Goal: Subscribe to service/newsletter

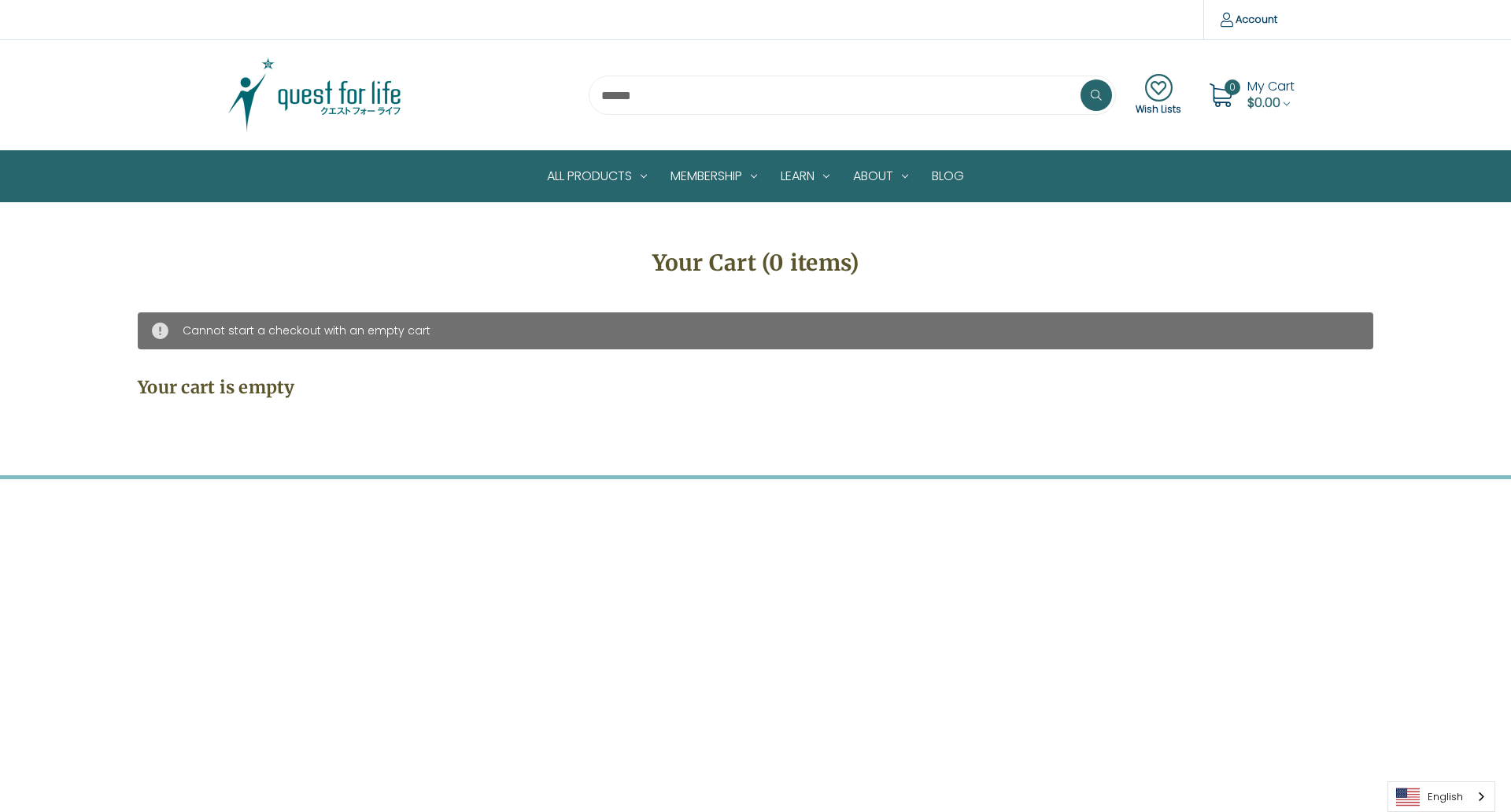
click at [876, 506] on input "Email Address" at bounding box center [884, 527] width 627 height 43
type input "**********"
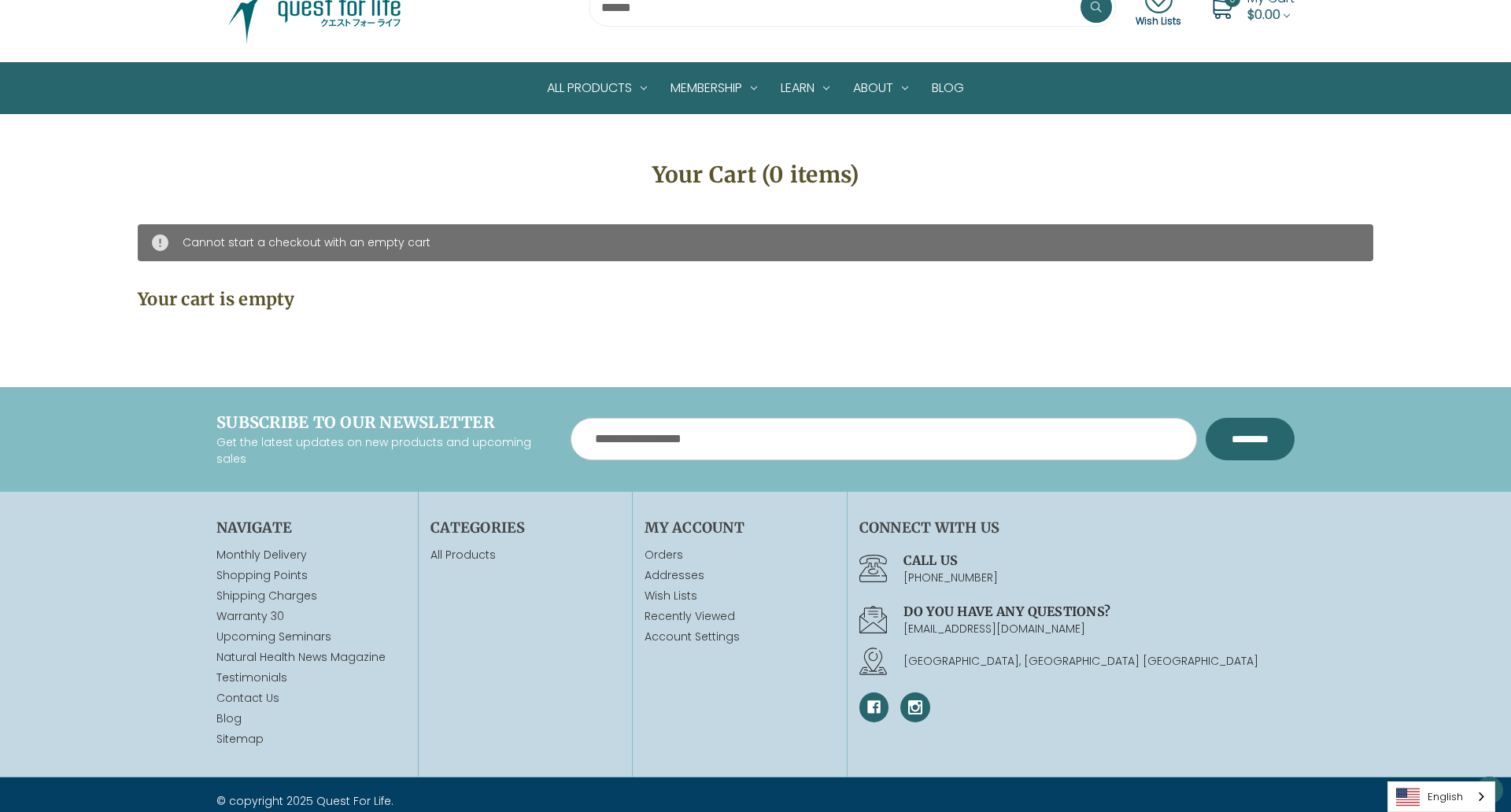
scroll to position [118, 0]
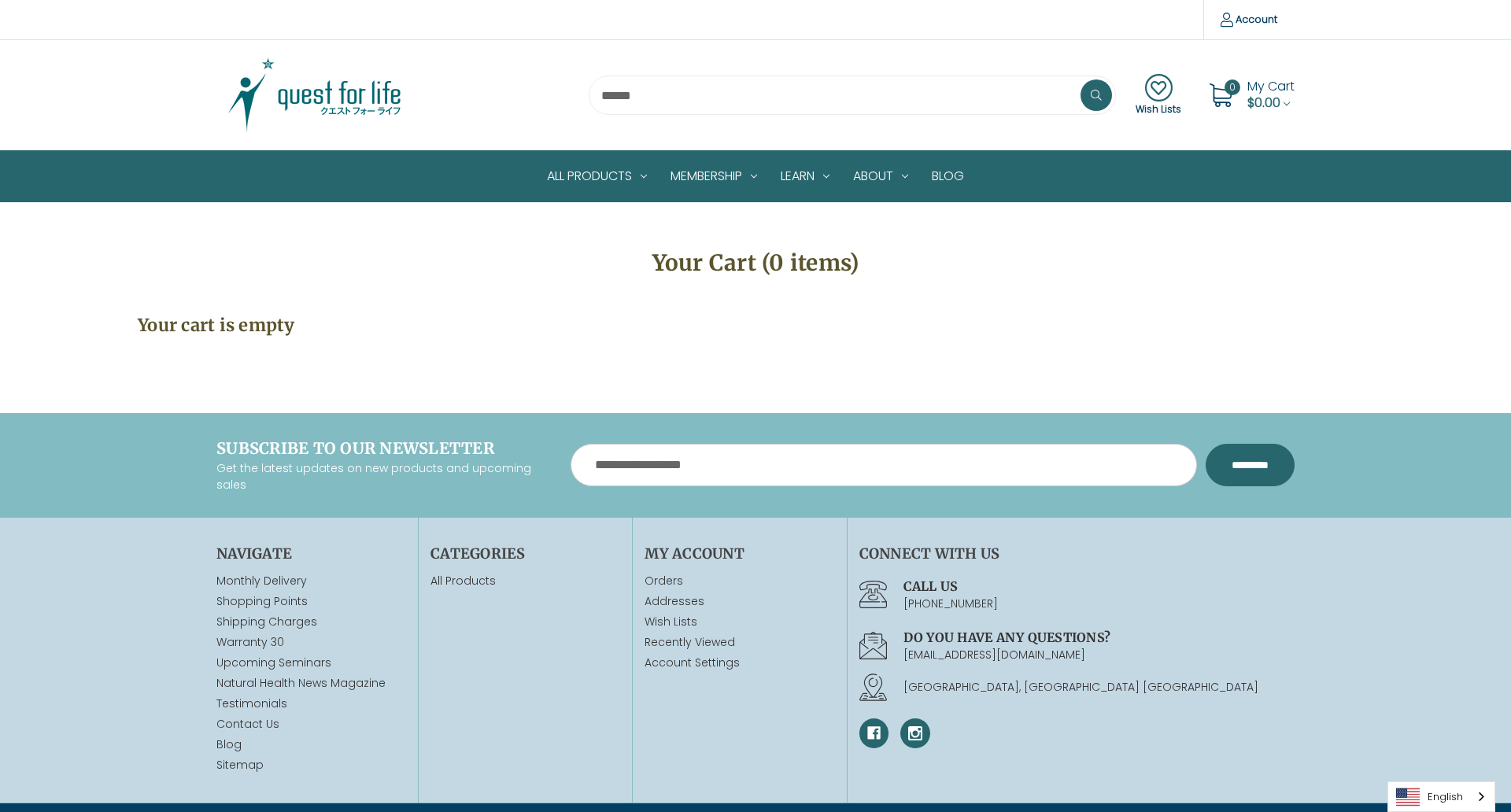
scroll to position [56, 0]
